Goal: Task Accomplishment & Management: Use online tool/utility

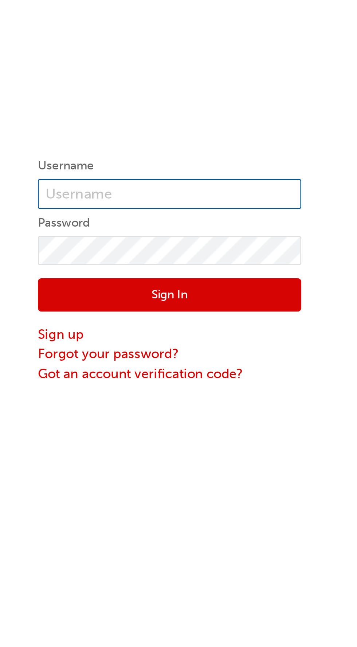
click at [208, 82] on input "text" at bounding box center [255, 80] width 109 height 12
click at [211, 77] on input "text" at bounding box center [255, 80] width 109 height 12
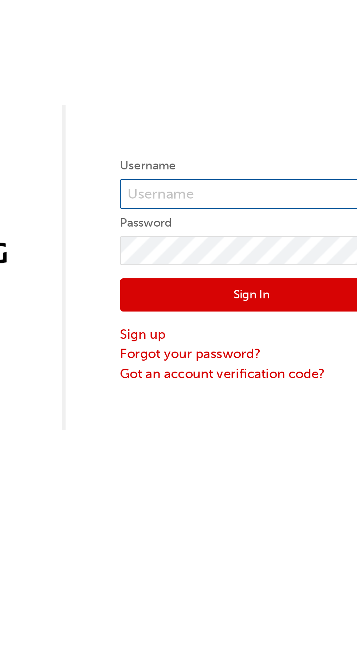
click at [208, 79] on input "text" at bounding box center [255, 80] width 109 height 12
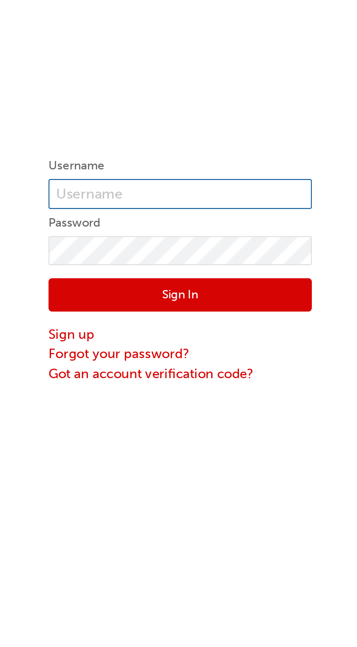
paste input "[PERSON_NAME][EMAIL_ADDRESS][PERSON_NAME][DOMAIN_NAME]"
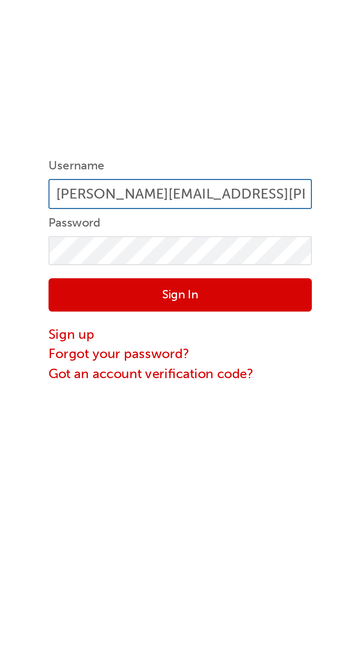
scroll to position [0, 0]
type input "[PERSON_NAME][EMAIL_ADDRESS][PERSON_NAME][DOMAIN_NAME]"
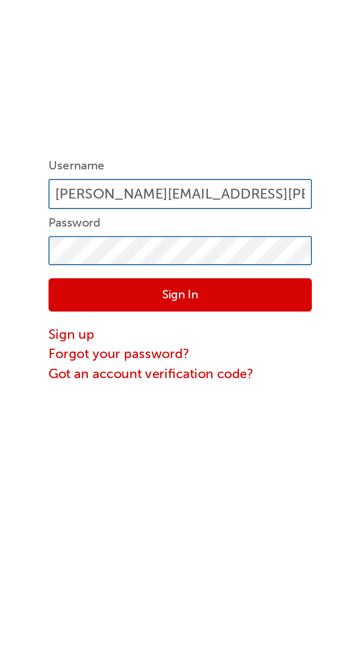
scroll to position [0, 0]
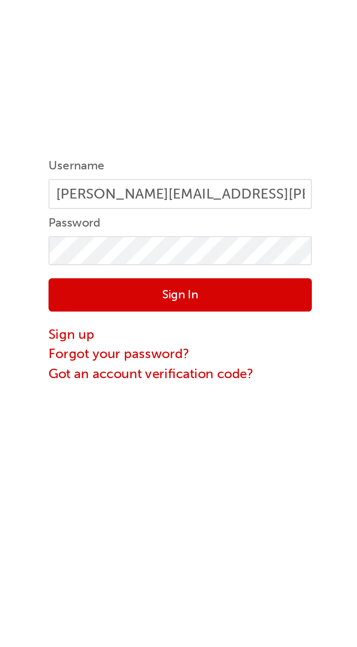
click at [214, 118] on button "Sign In" at bounding box center [255, 122] width 109 height 14
